Goal: Navigation & Orientation: Find specific page/section

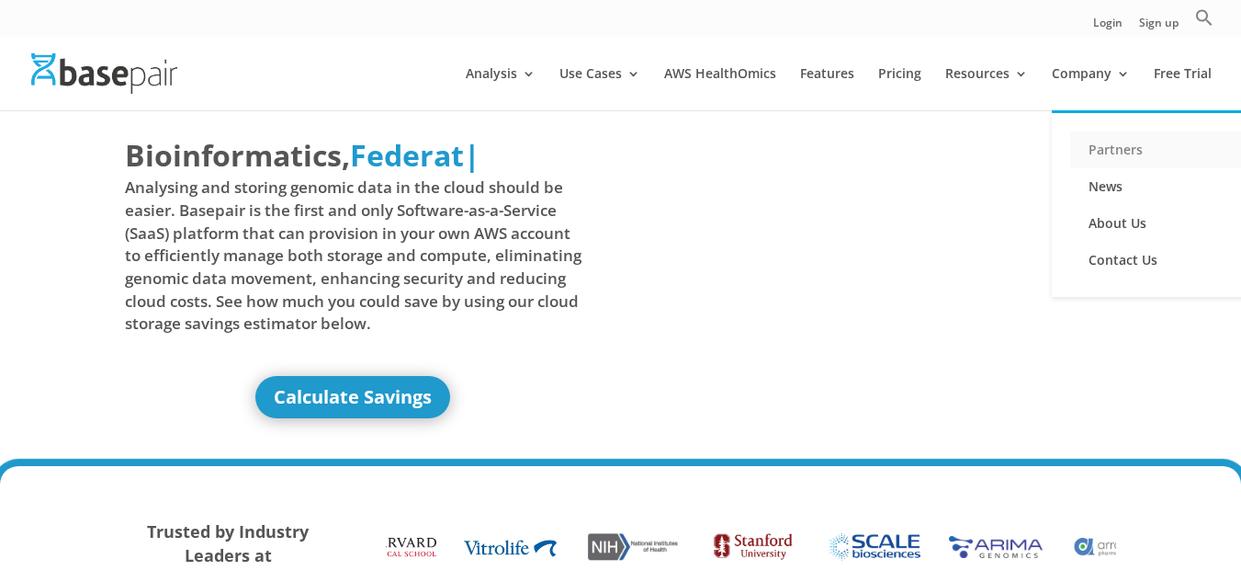
click at [1123, 147] on link "Partners" at bounding box center [1162, 149] width 184 height 37
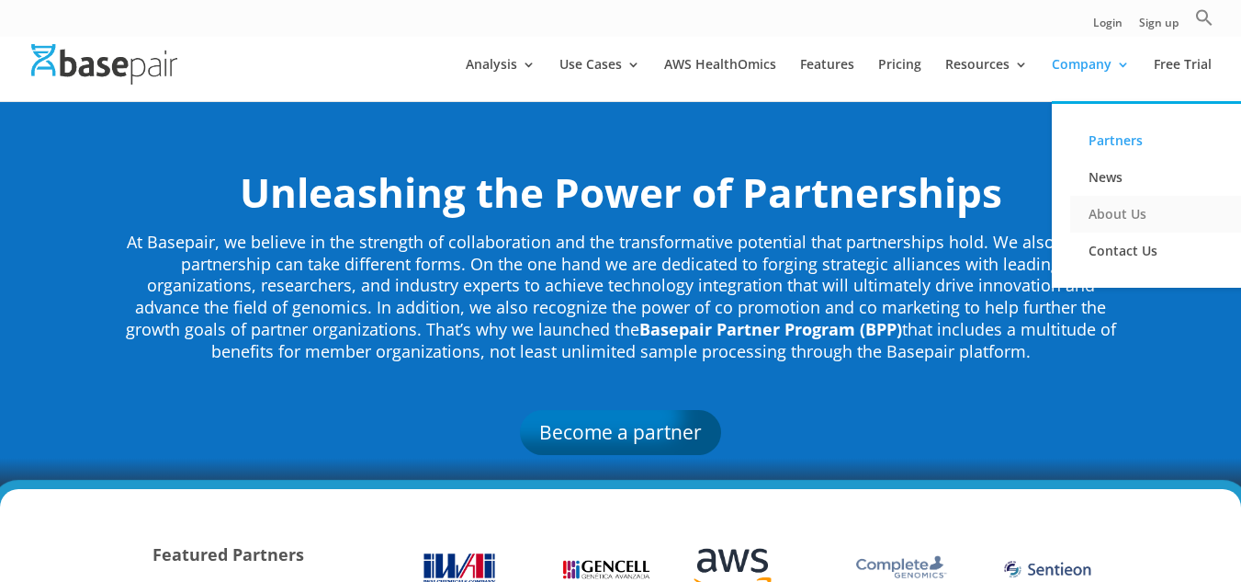
click at [1125, 216] on link "About Us" at bounding box center [1162, 214] width 184 height 37
